Goal: Transaction & Acquisition: Purchase product/service

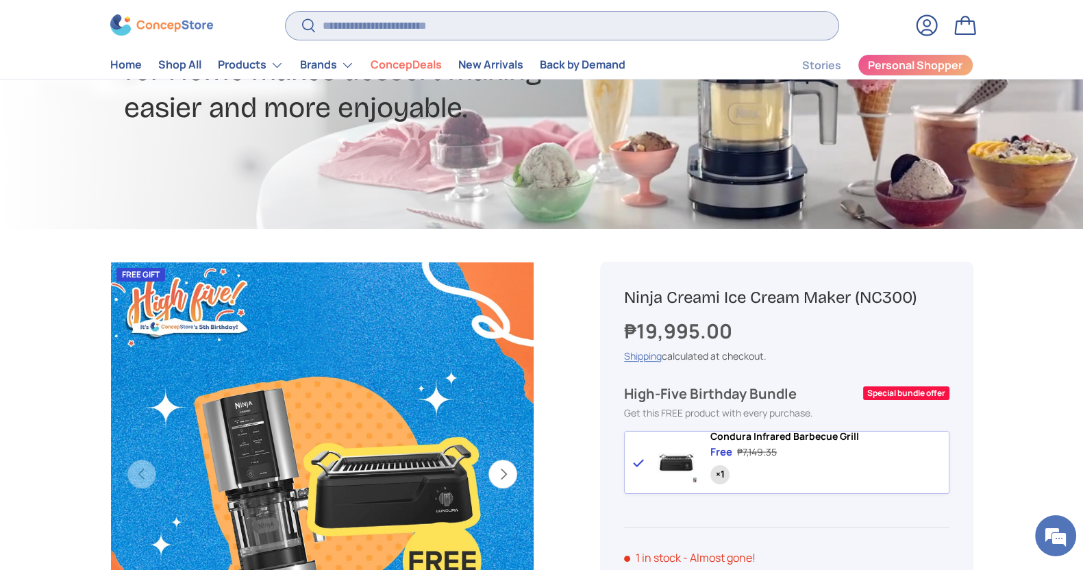
click at [425, 34] on input "Search" at bounding box center [562, 26] width 552 height 28
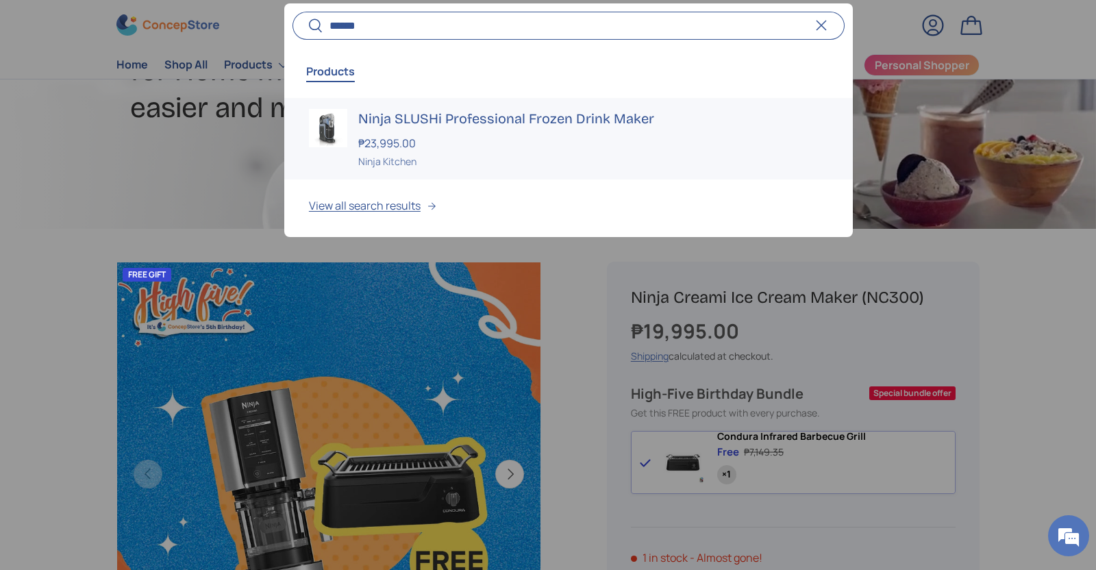
type input "******"
click at [434, 173] on link "Ninja SLUSHi Professional Frozen Drink Maker ₱23,995.00 Unit price / Unavailabl…" at bounding box center [568, 138] width 568 height 81
click at [433, 152] on div "Ninja SLUSHi Professional Frozen Drink Maker ₱23,995.00 Unit price / Unavailabl…" at bounding box center [593, 139] width 470 height 60
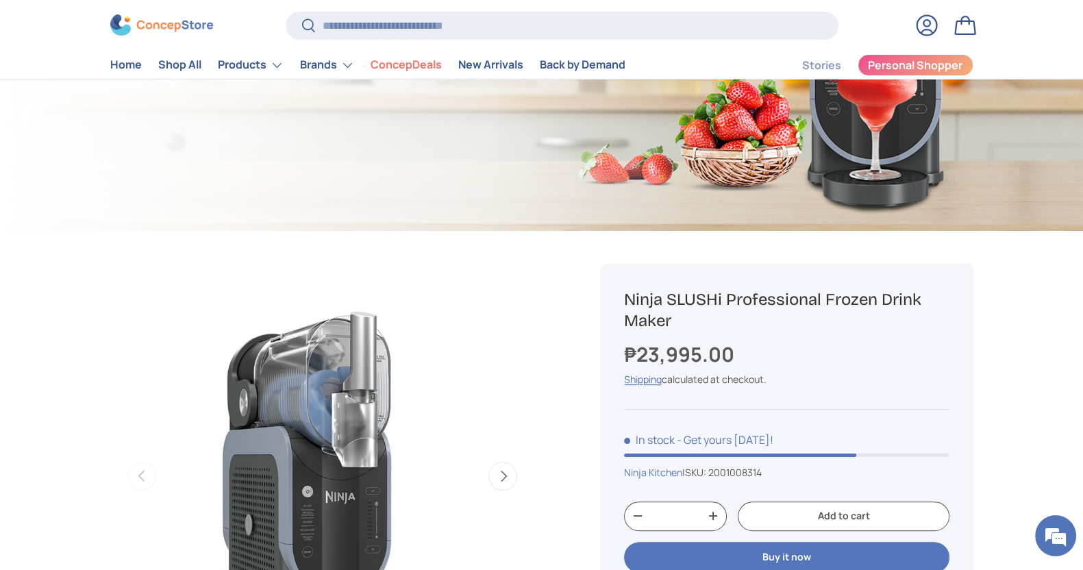
scroll to position [428, 0]
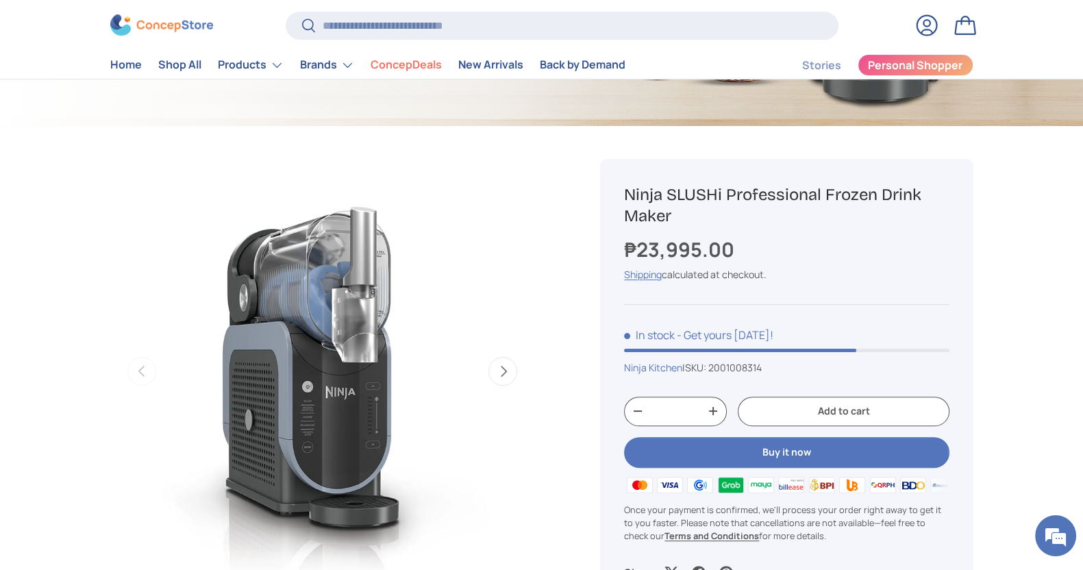
drag, startPoint x: 291, startPoint y: 334, endPoint x: 507, endPoint y: 372, distance: 219.0
click at [507, 372] on button "Next" at bounding box center [502, 371] width 29 height 29
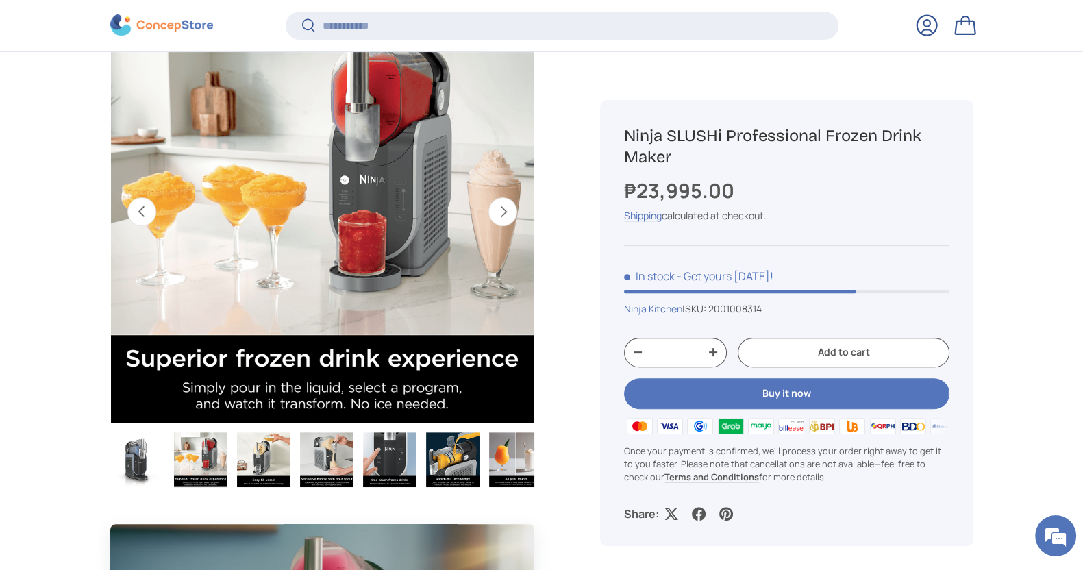
scroll to position [596, 0]
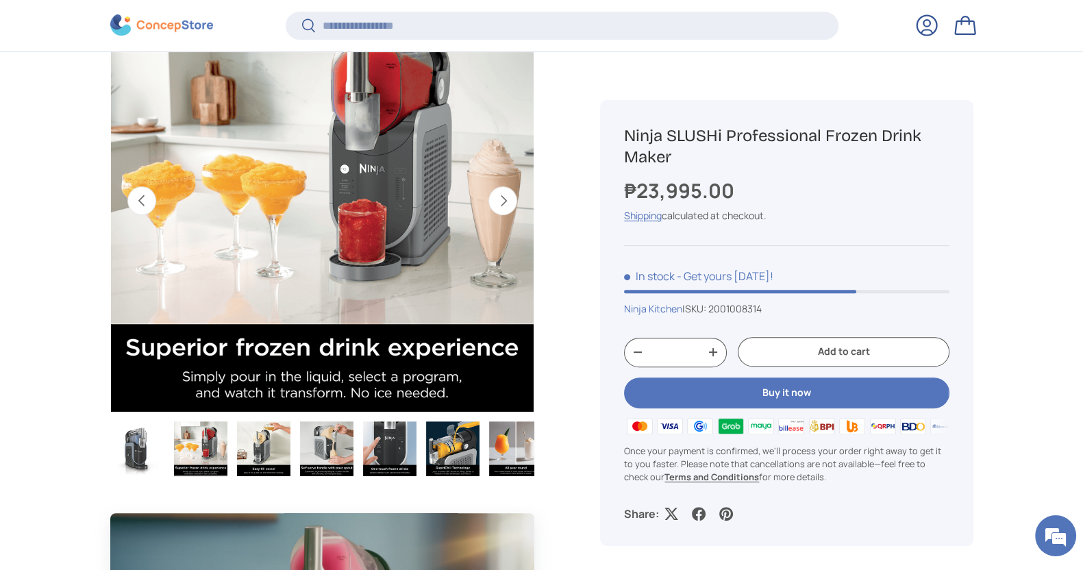
click at [137, 201] on button "Previous" at bounding box center [141, 200] width 29 height 29
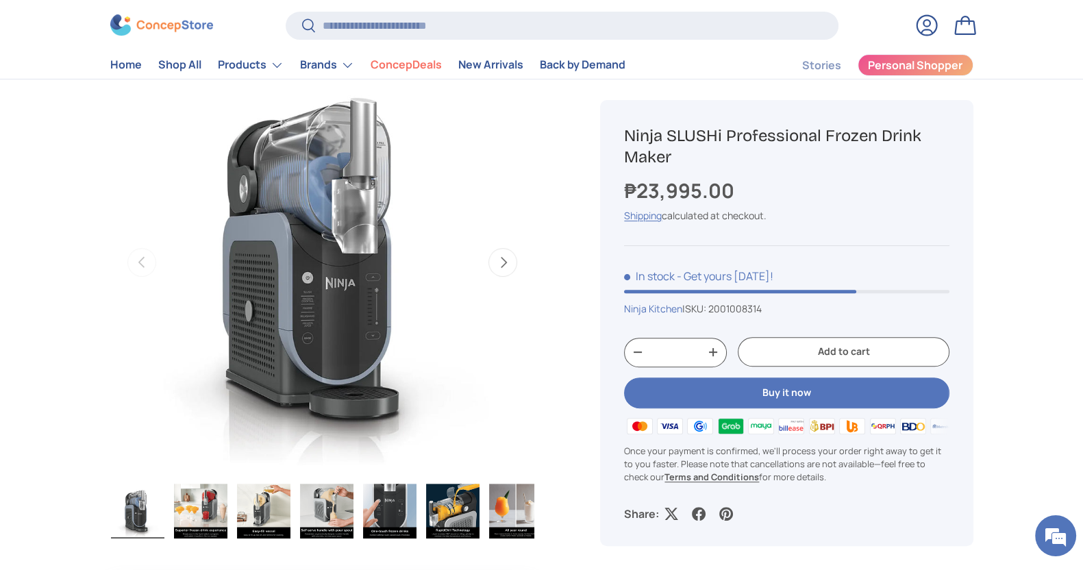
scroll to position [514, 0]
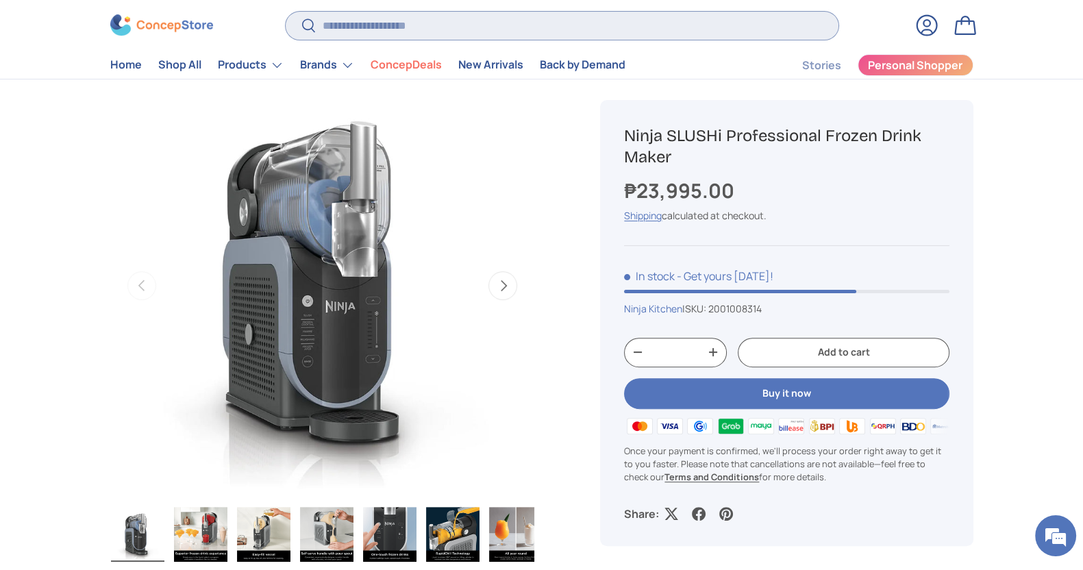
click at [439, 37] on input "Search" at bounding box center [562, 26] width 552 height 28
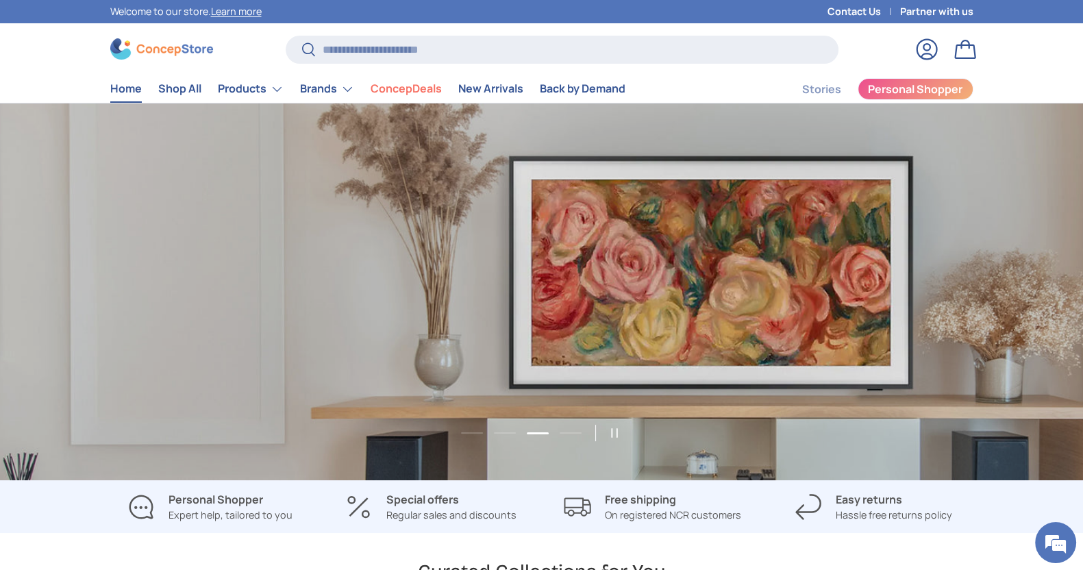
scroll to position [0, 2164]
